Goal: Task Accomplishment & Management: Manage account settings

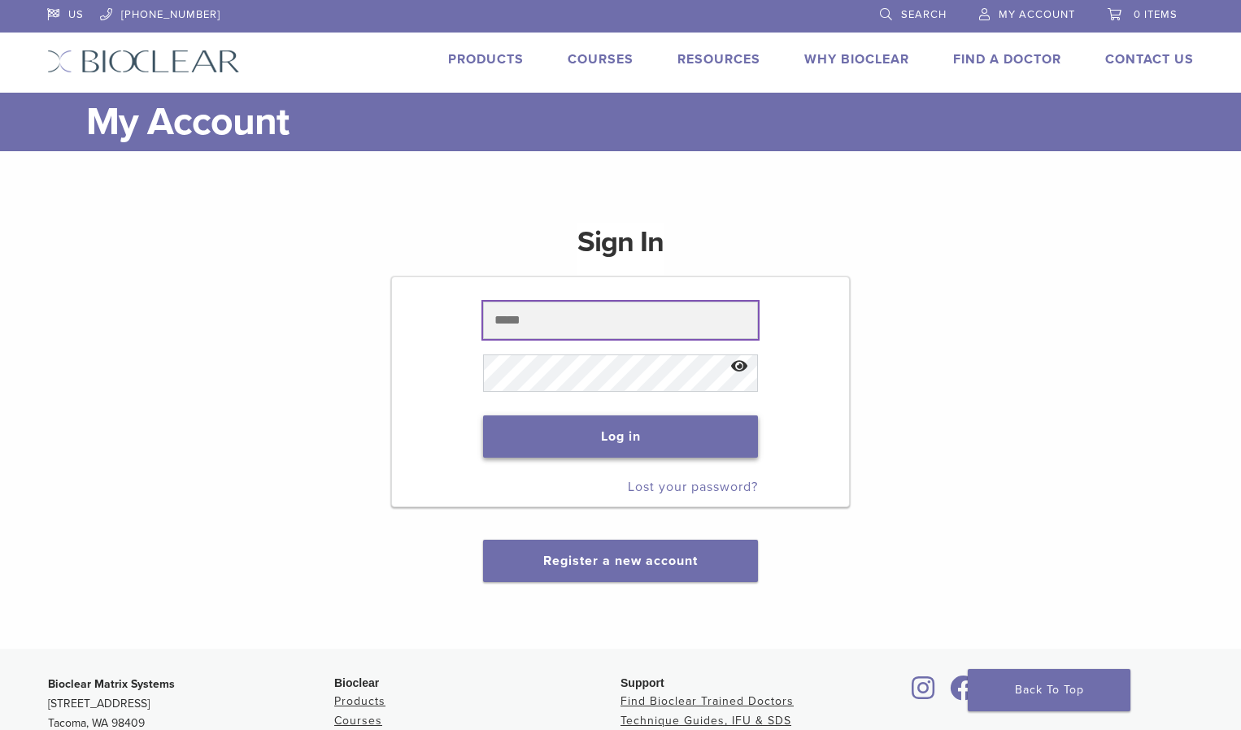
type input "**********"
click at [612, 442] on button "Log in" at bounding box center [620, 437] width 274 height 42
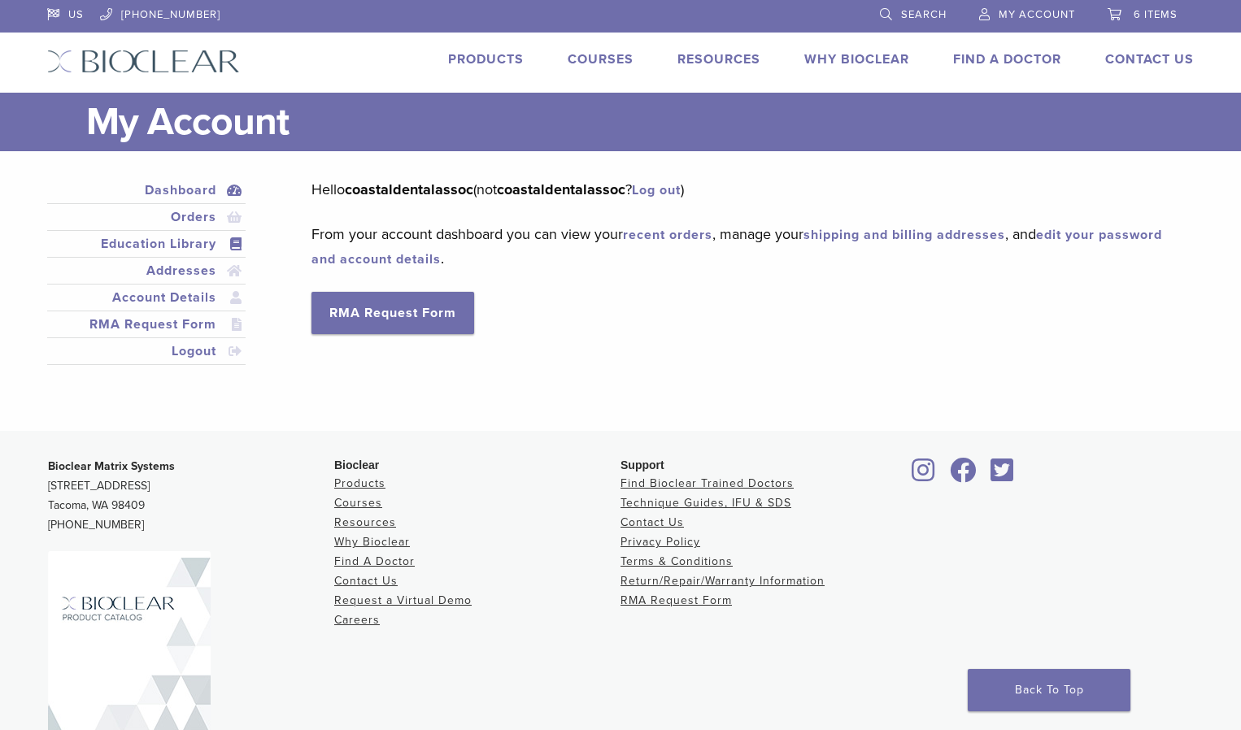
click at [175, 246] on link "Education Library" at bounding box center [146, 244] width 192 height 20
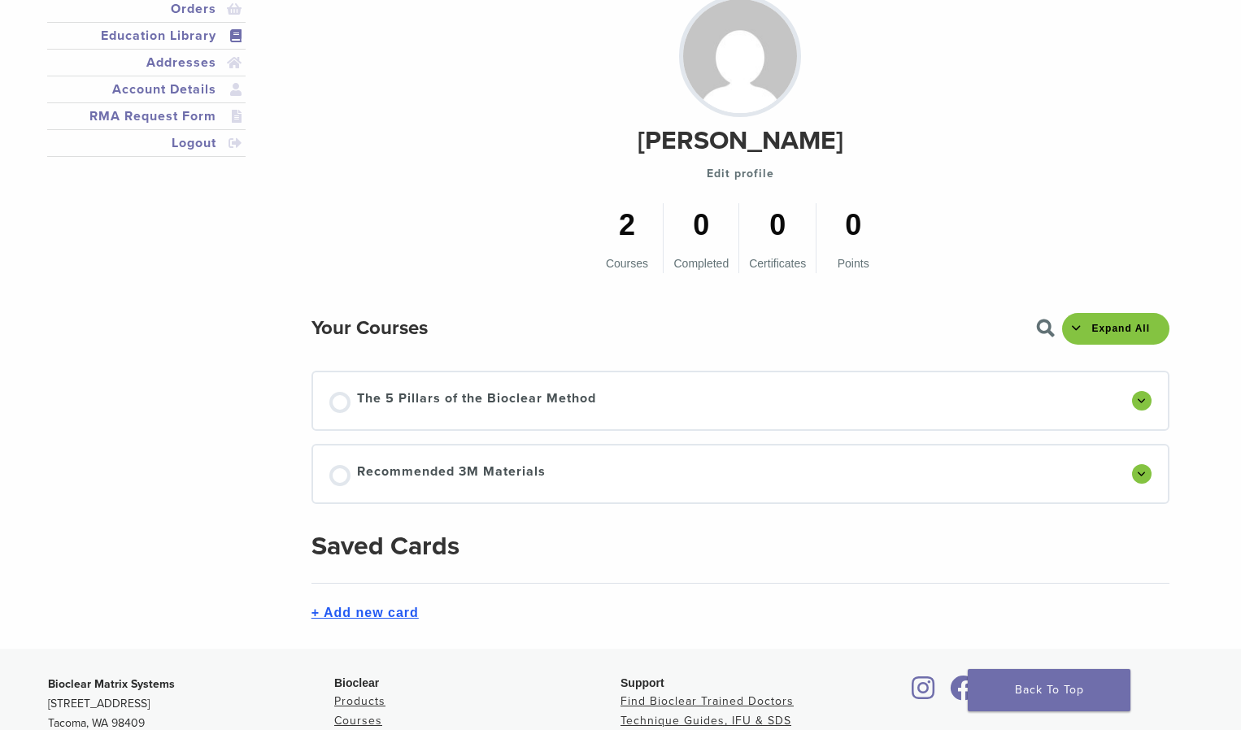
scroll to position [244, 0]
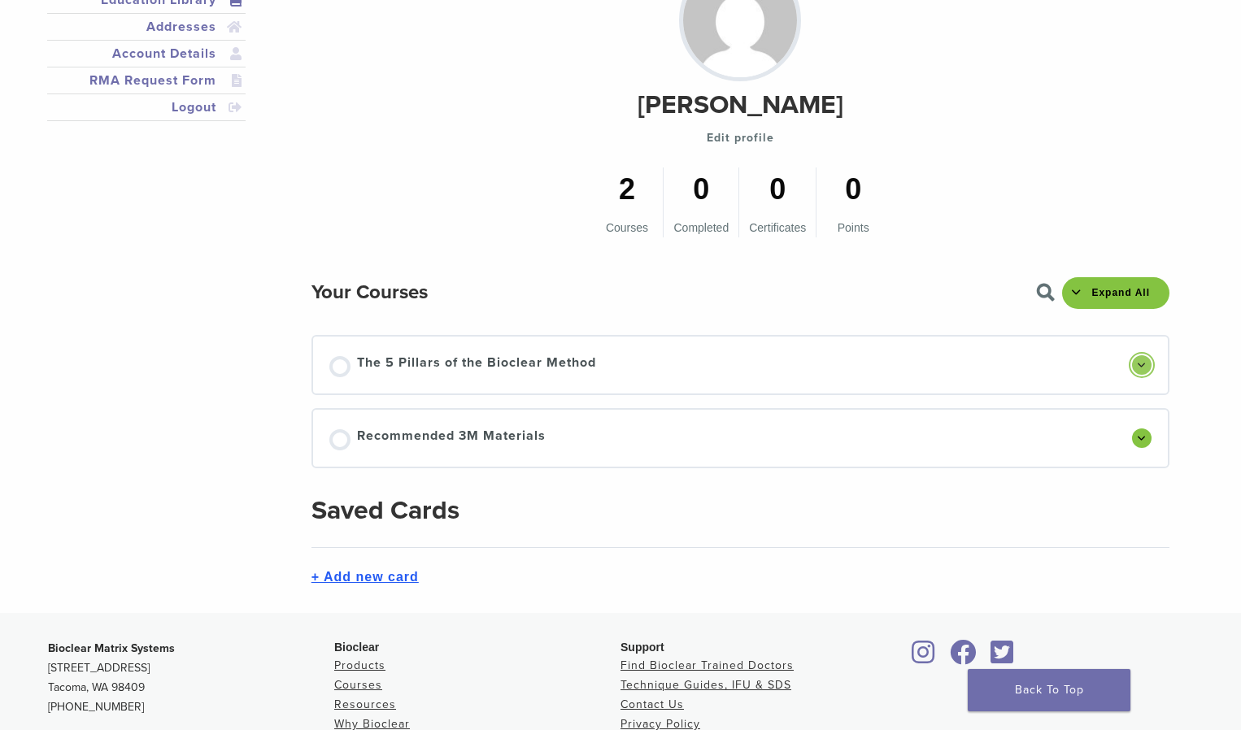
click at [1138, 368] on span at bounding box center [1142, 365] width 8 height 7
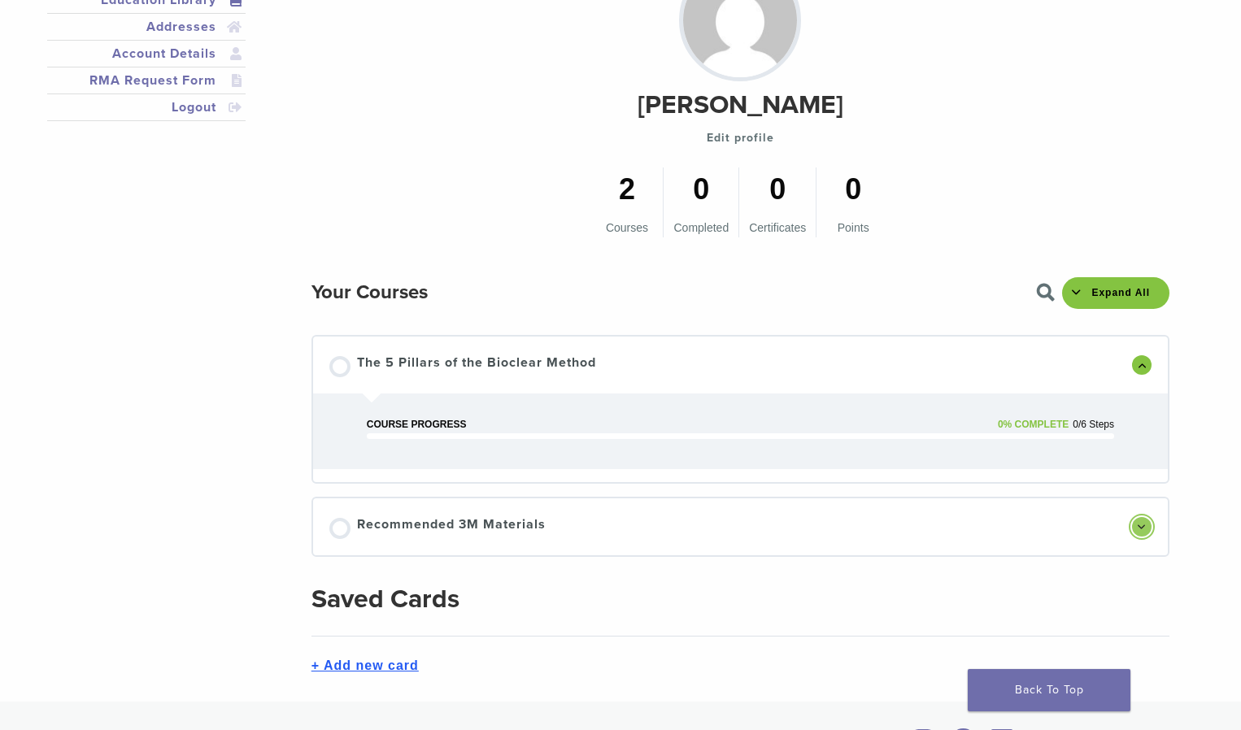
click at [1138, 528] on span at bounding box center [1142, 527] width 8 height 7
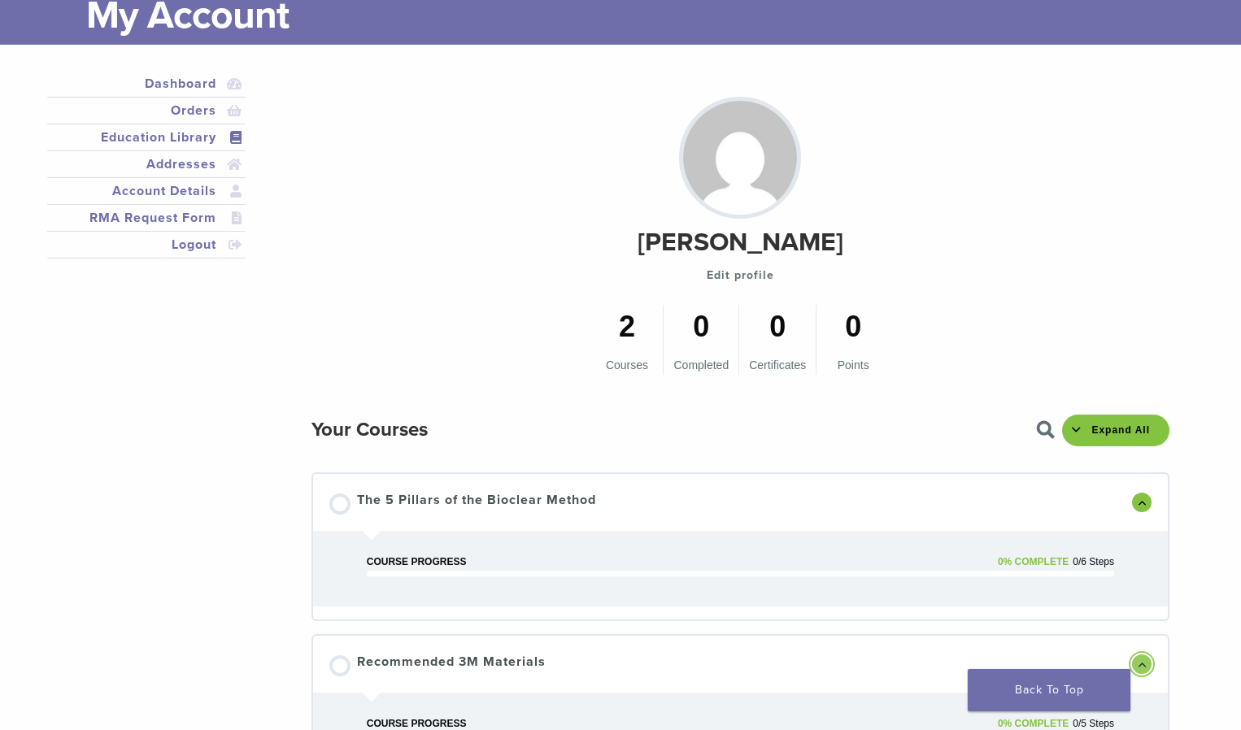
scroll to position [0, 0]
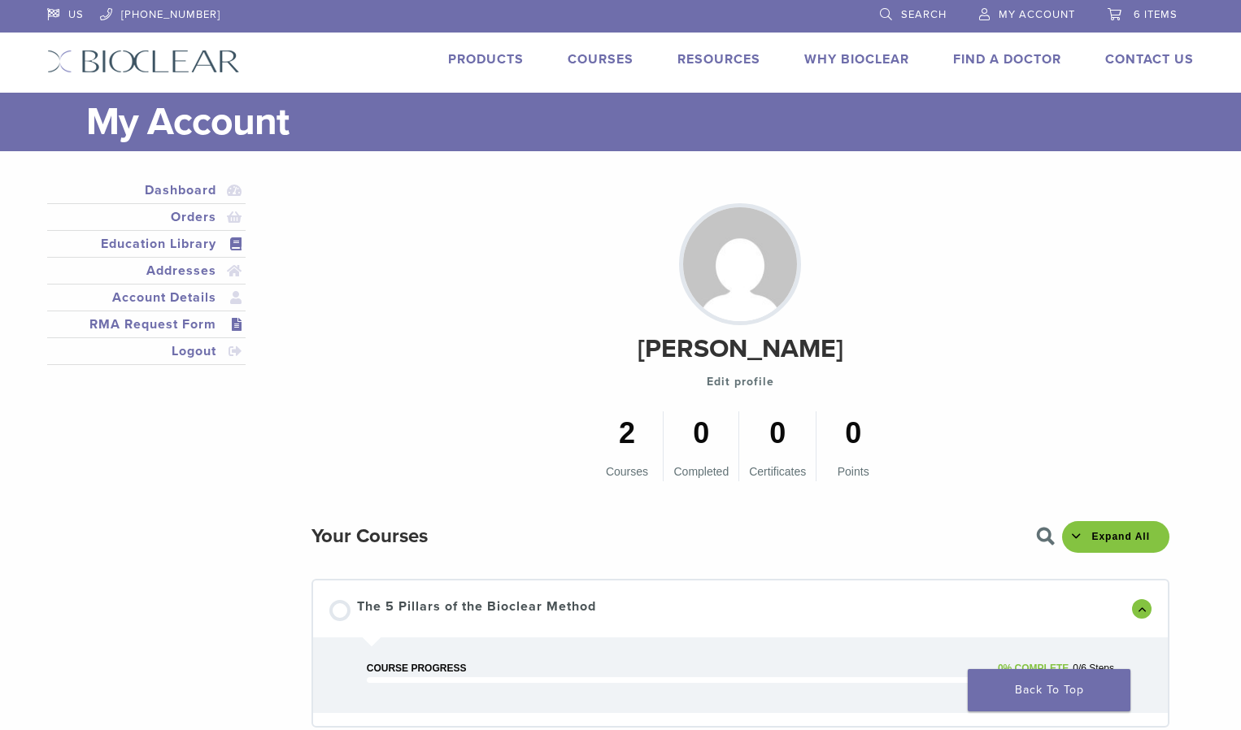
click at [159, 324] on link "RMA Request Form" at bounding box center [146, 325] width 192 height 20
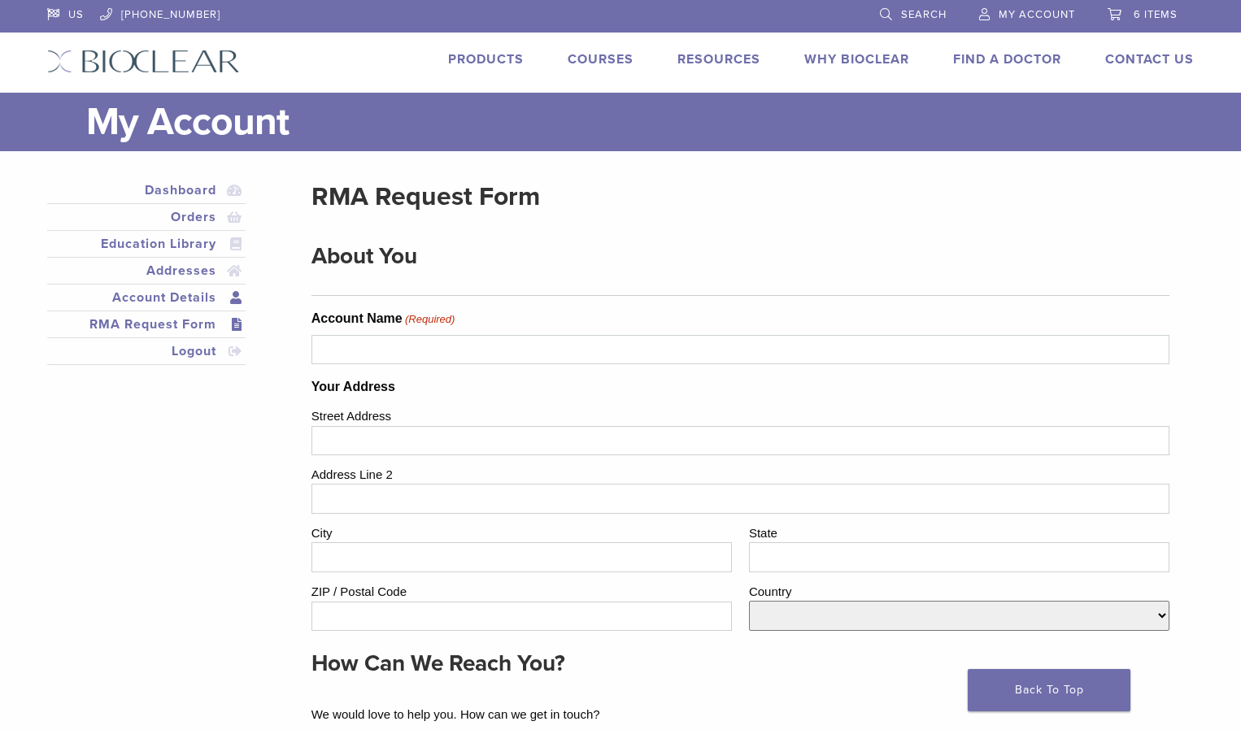
click at [201, 301] on link "Account Details" at bounding box center [146, 298] width 192 height 20
